Goal: Information Seeking & Learning: Learn about a topic

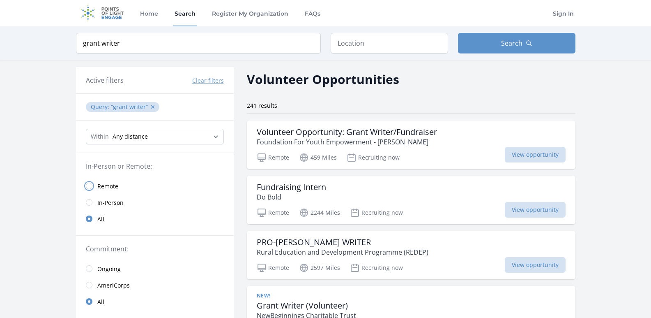
click at [90, 184] on input "radio" at bounding box center [89, 185] width 7 height 7
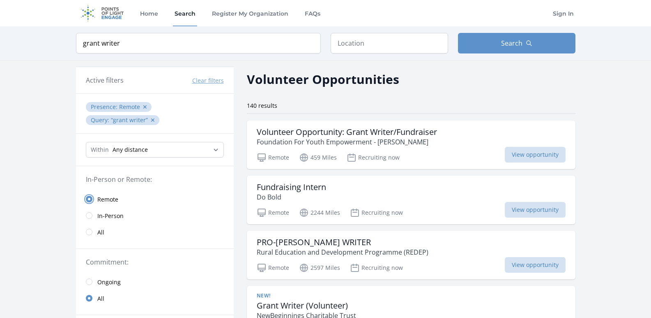
click at [90, 199] on input "radio" at bounding box center [89, 199] width 7 height 7
click at [127, 42] on input "grant writer" at bounding box center [198, 43] width 245 height 21
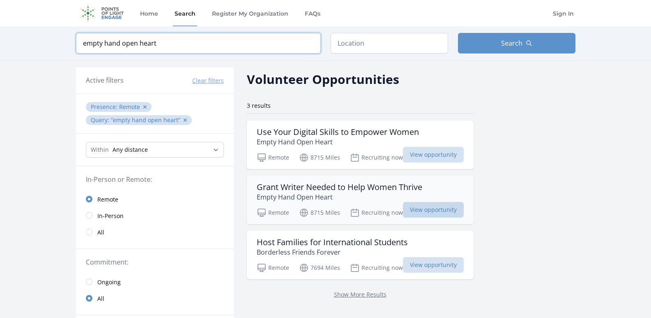
type input "empty hand open heart"
click at [425, 207] on span "View opportunity" at bounding box center [433, 210] width 61 height 16
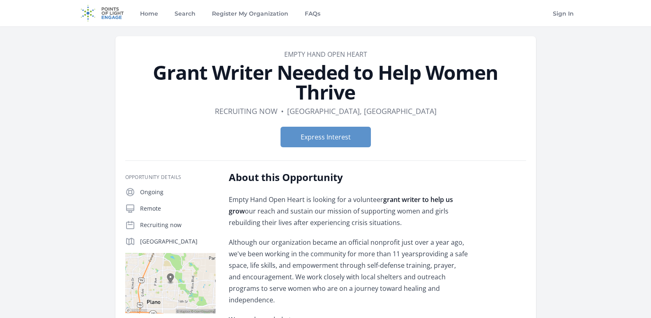
click at [326, 54] on link "Empty Hand Open Heart" at bounding box center [325, 54] width 83 height 9
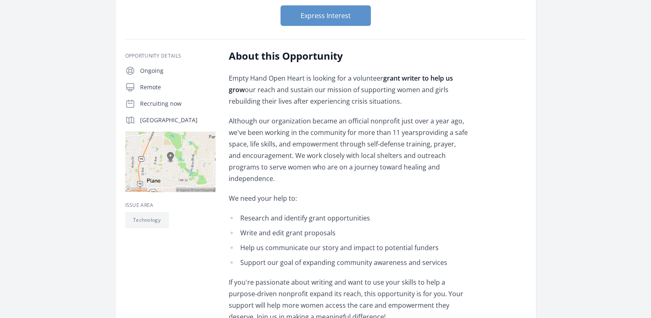
scroll to position [123, 0]
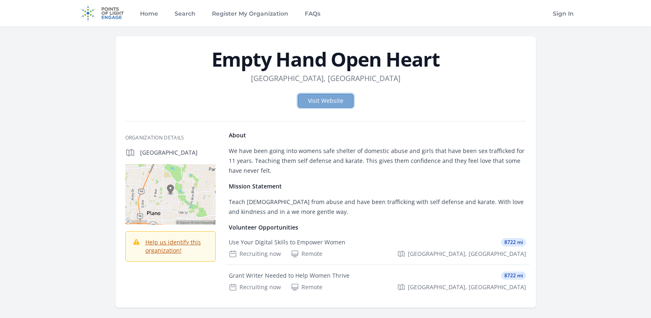
click at [326, 105] on link "Visit Website" at bounding box center [326, 101] width 56 height 14
